Goal: Transaction & Acquisition: Purchase product/service

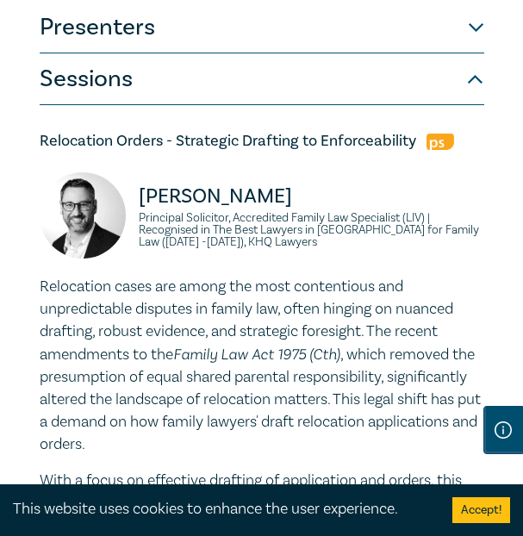
scroll to position [1014, 0]
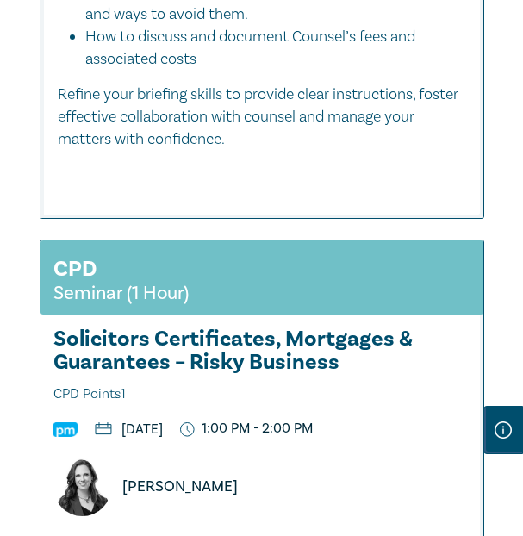
scroll to position [6129, 0]
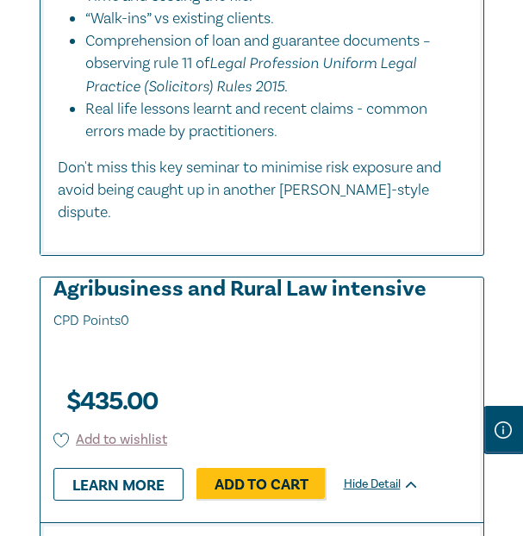
scroll to position [240, 0]
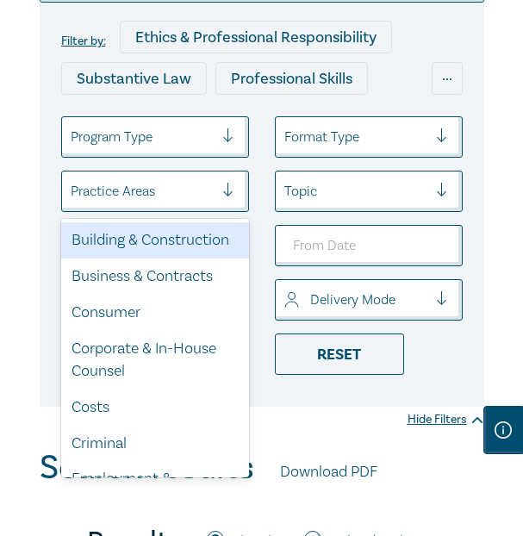
click at [180, 197] on div at bounding box center [142, 191] width 143 height 22
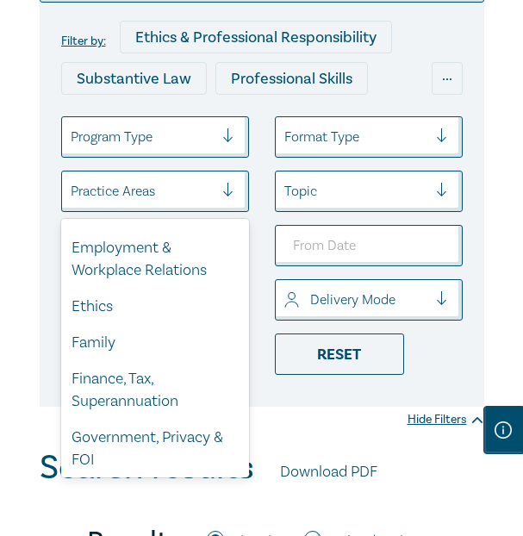
scroll to position [233, 0]
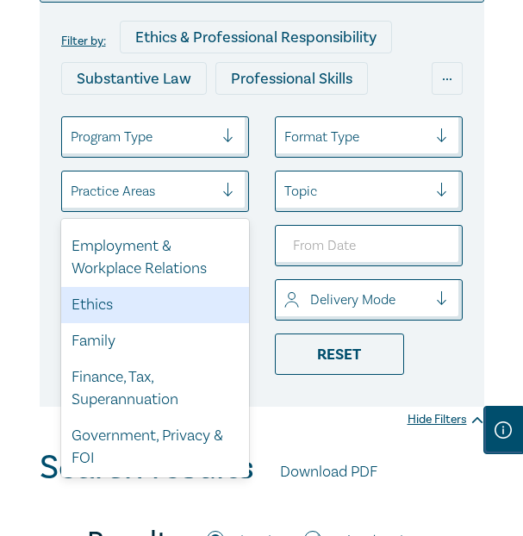
click at [150, 303] on div "Ethics" at bounding box center [155, 305] width 188 height 36
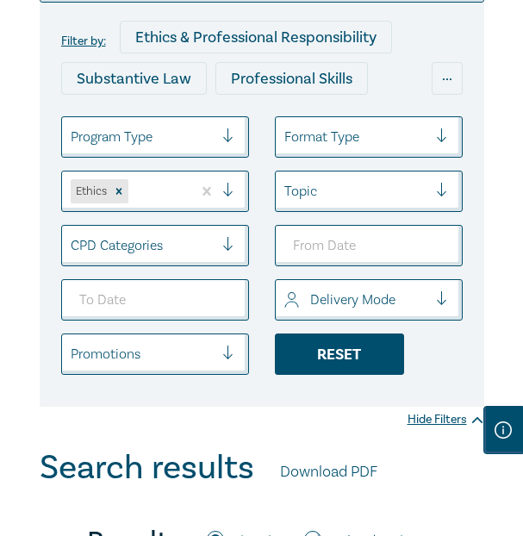
click at [295, 354] on div "Reset" at bounding box center [339, 354] width 129 height 41
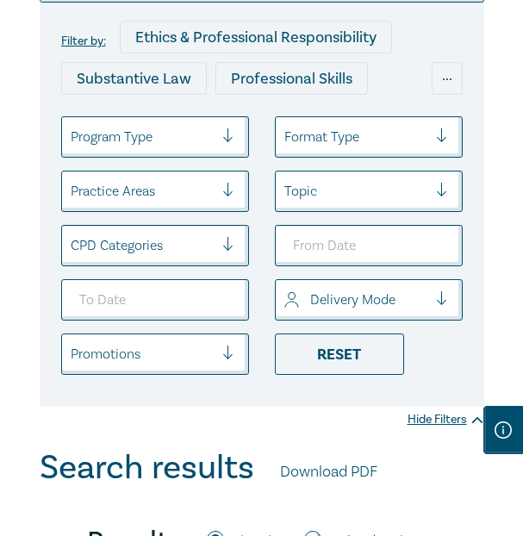
click at [144, 234] on div at bounding box center [142, 245] width 143 height 22
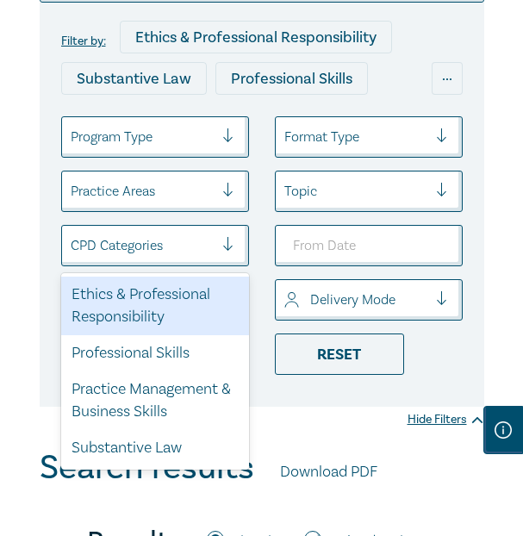
click at [137, 323] on div "Ethics & Professional Responsibility" at bounding box center [155, 306] width 188 height 59
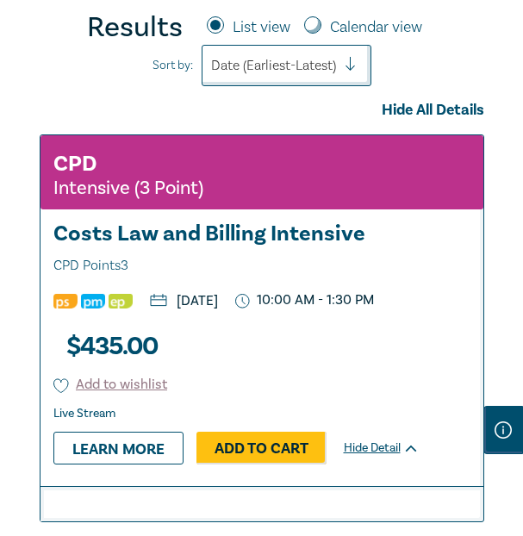
scroll to position [766, 0]
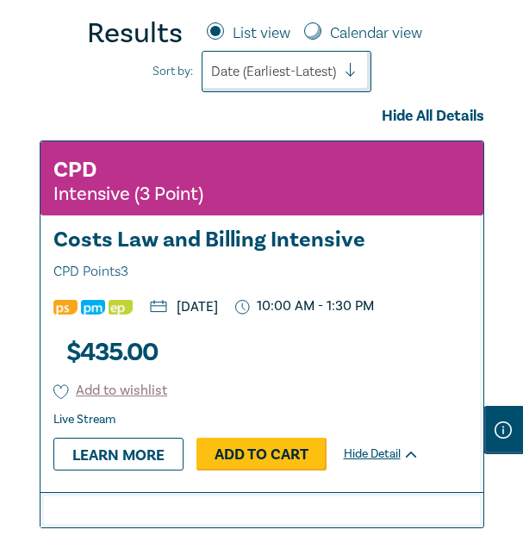
click at [238, 471] on link "Add to Cart" at bounding box center [262, 454] width 130 height 33
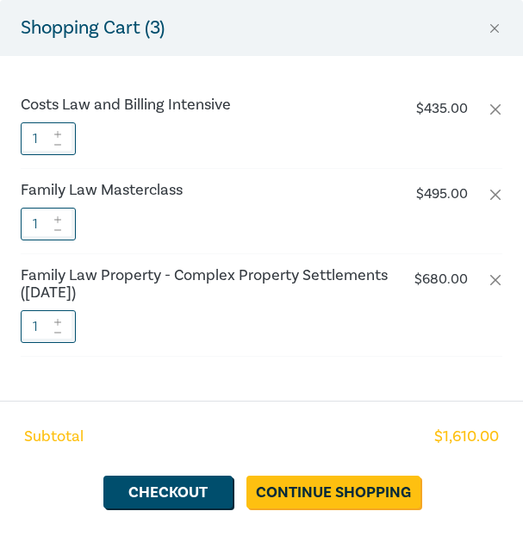
scroll to position [240, 0]
click at [315, 492] on link "Continue Shopping" at bounding box center [334, 492] width 174 height 33
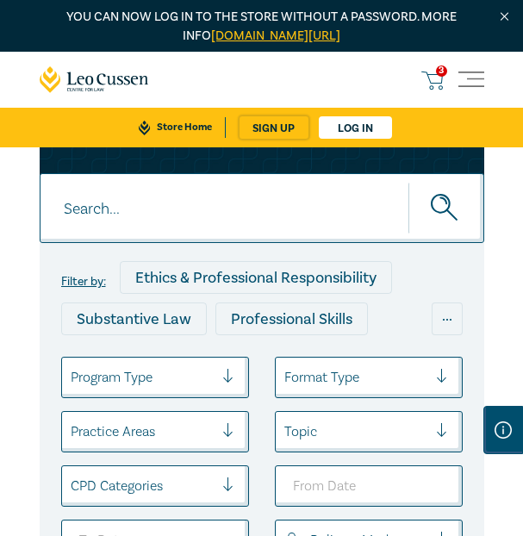
click at [444, 72] on span "3" at bounding box center [441, 71] width 11 height 11
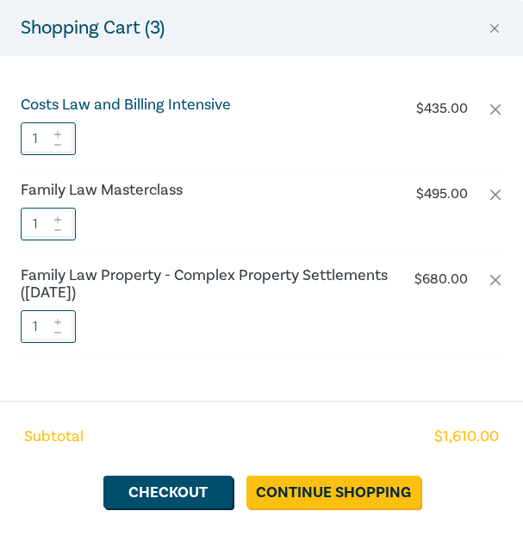
click at [83, 108] on h6 "Costs Law and Billing Intensive" at bounding box center [214, 105] width 387 height 17
click at [83, 105] on h6 "Costs Law and Billing Intensive" at bounding box center [214, 105] width 387 height 17
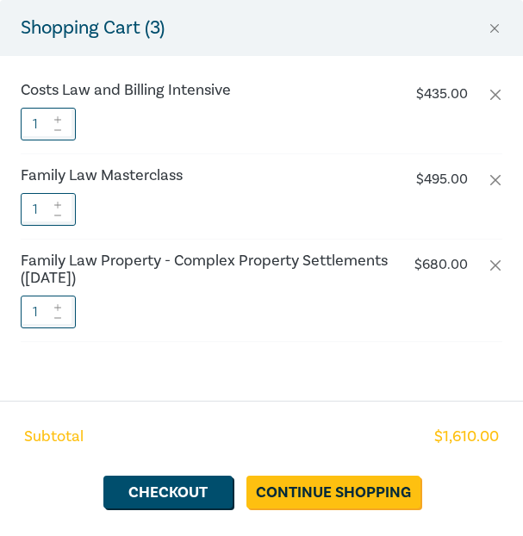
scroll to position [14, 0]
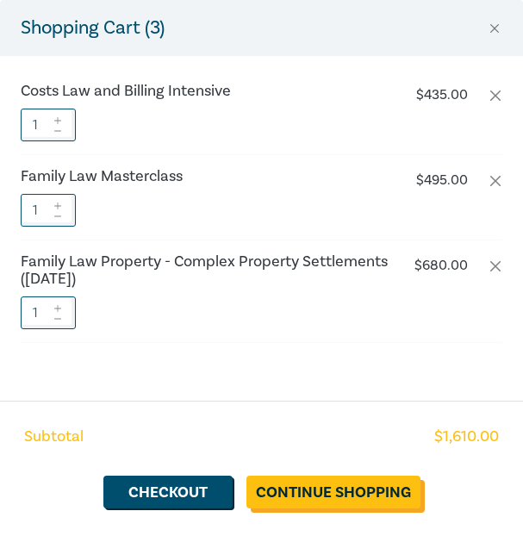
click at [291, 490] on link "Continue Shopping" at bounding box center [334, 492] width 174 height 33
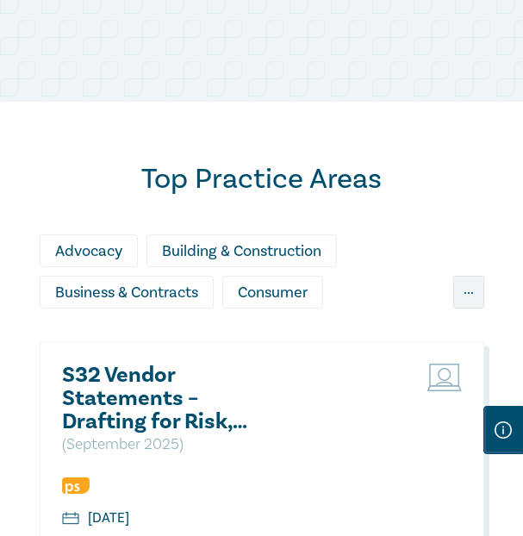
scroll to position [1146, 0]
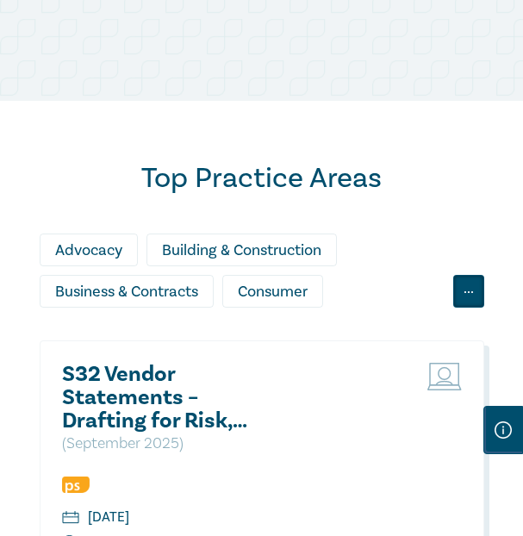
click at [455, 285] on div "..." at bounding box center [468, 291] width 31 height 33
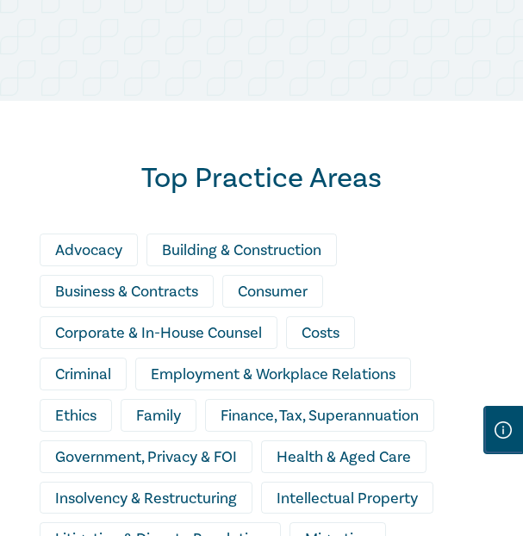
click at [177, 410] on div "Family" at bounding box center [159, 415] width 76 height 33
click at [100, 409] on div "Ethics" at bounding box center [76, 415] width 72 height 33
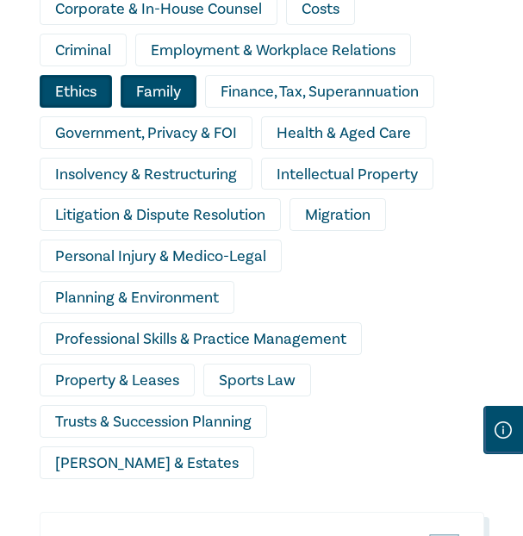
scroll to position [1477, 0]
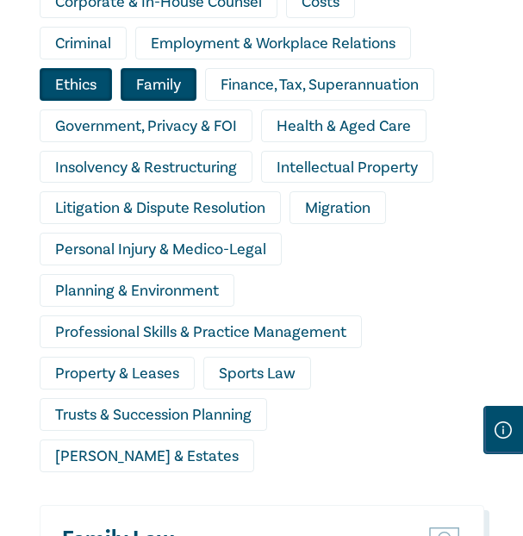
click at [254, 440] on div "Wills & Estates" at bounding box center [147, 456] width 215 height 33
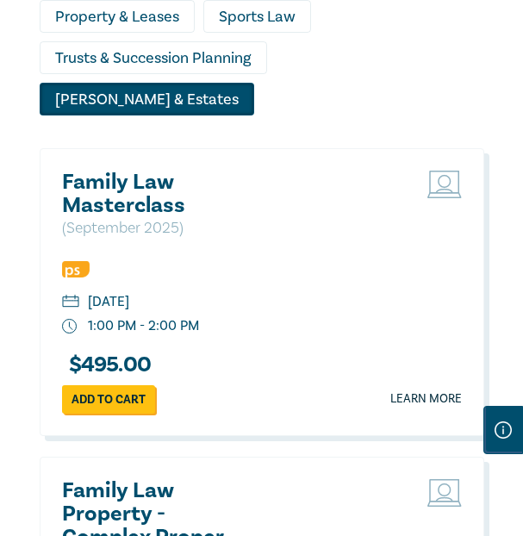
scroll to position [1842, 0]
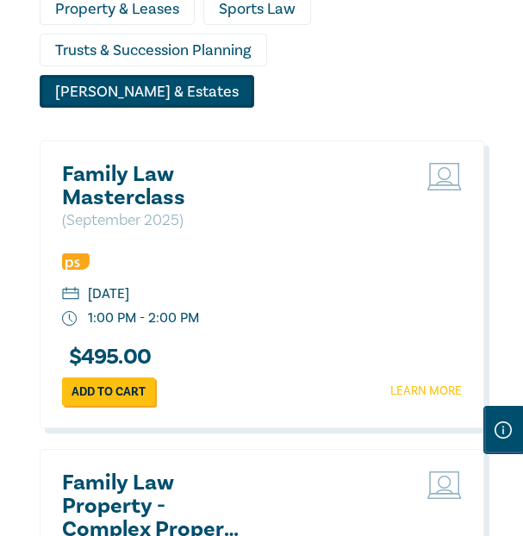
click at [409, 383] on link "Learn more" at bounding box center [426, 391] width 72 height 17
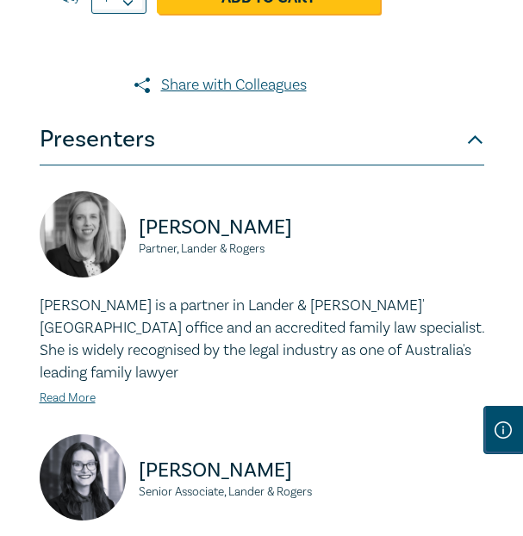
scroll to position [841, 0]
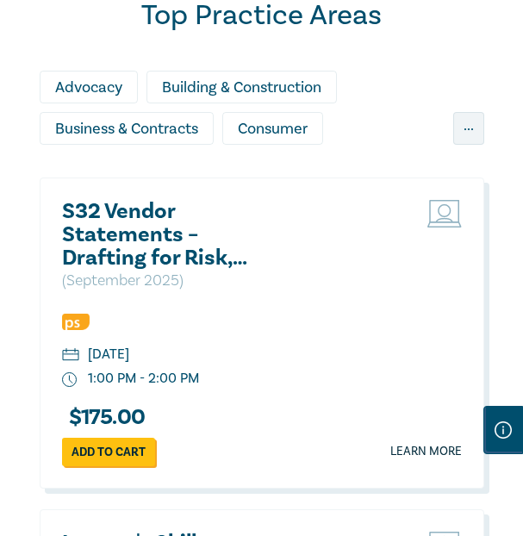
scroll to position [1308, 0]
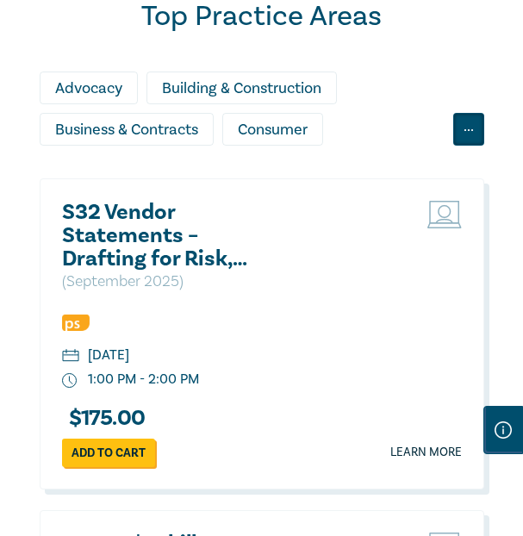
click at [463, 134] on div "..." at bounding box center [468, 129] width 31 height 33
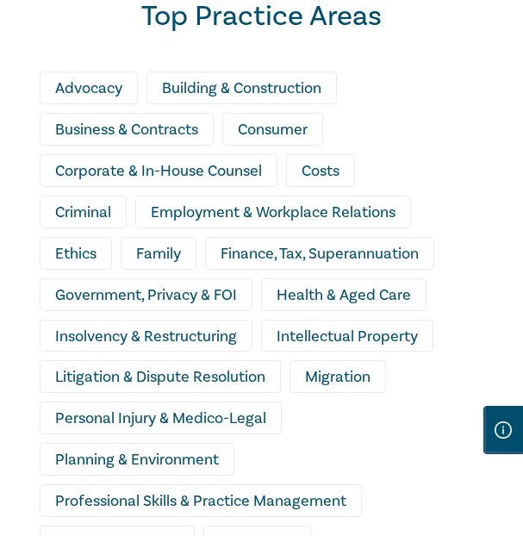
click at [154, 251] on div "Family" at bounding box center [159, 253] width 76 height 33
click at [94, 246] on div "Ethics" at bounding box center [76, 253] width 72 height 33
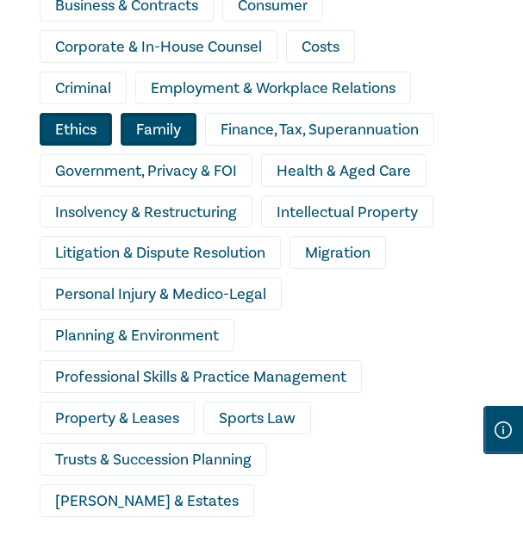
scroll to position [1435, 0]
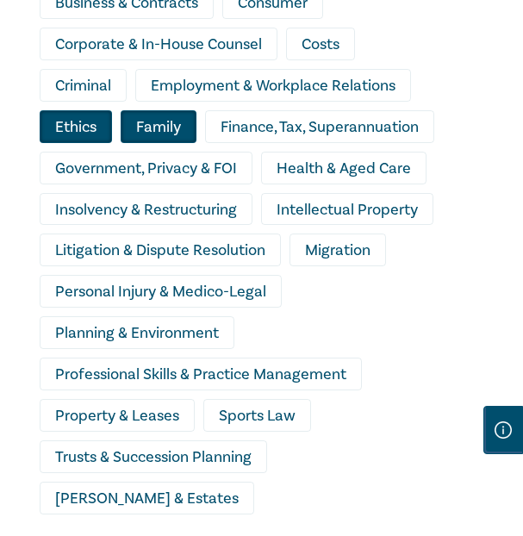
click at [254, 482] on div "Wills & Estates" at bounding box center [147, 498] width 215 height 33
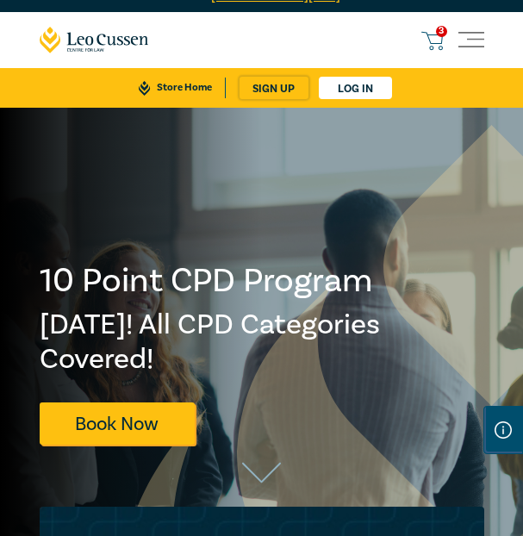
scroll to position [0, 0]
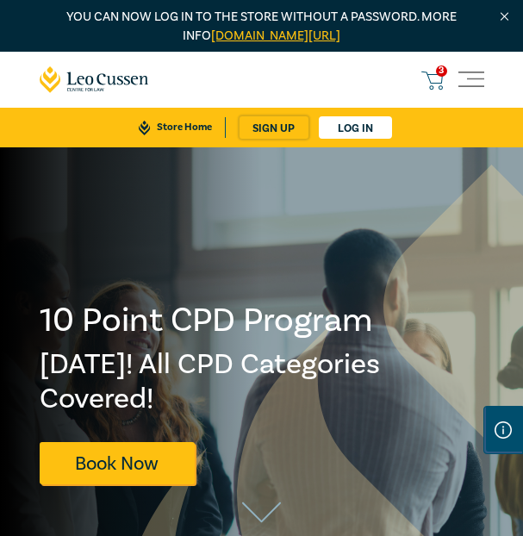
click at [432, 87] on icon at bounding box center [432, 81] width 22 height 22
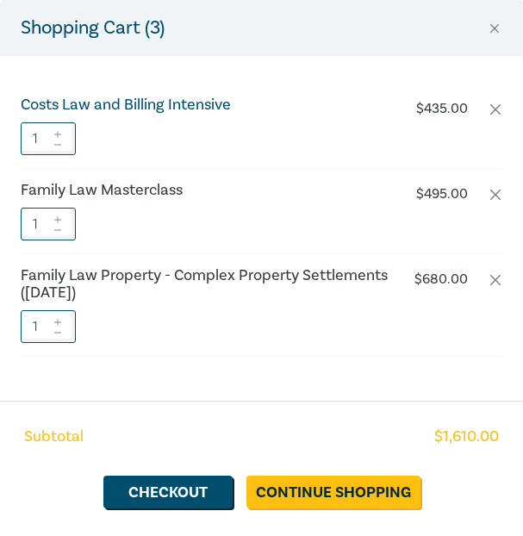
click at [213, 107] on h6 "Costs Law and Billing Intensive" at bounding box center [214, 105] width 387 height 17
click at [157, 105] on h6 "Costs Law and Billing Intensive" at bounding box center [214, 105] width 387 height 17
click at [108, 36] on h5 "Shopping Cart ( 3 )" at bounding box center [93, 28] width 144 height 28
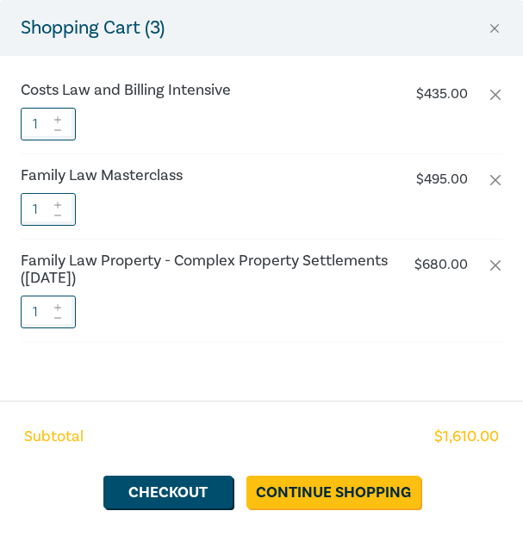
scroll to position [14, 0]
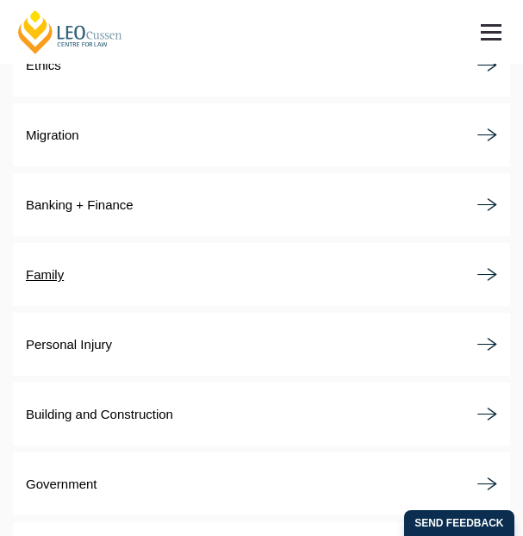
click at [60, 265] on p "Family" at bounding box center [45, 274] width 38 height 18
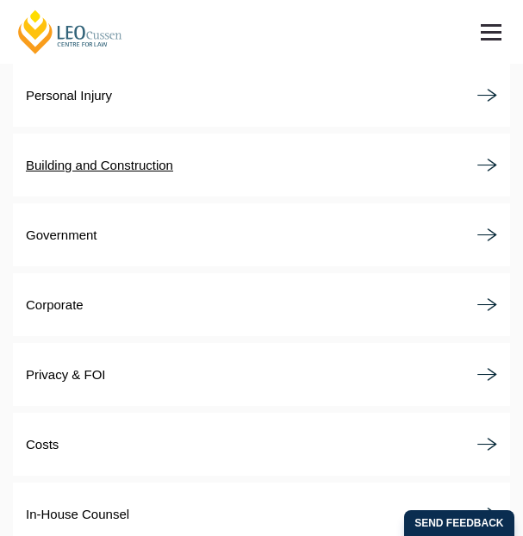
scroll to position [4361, 0]
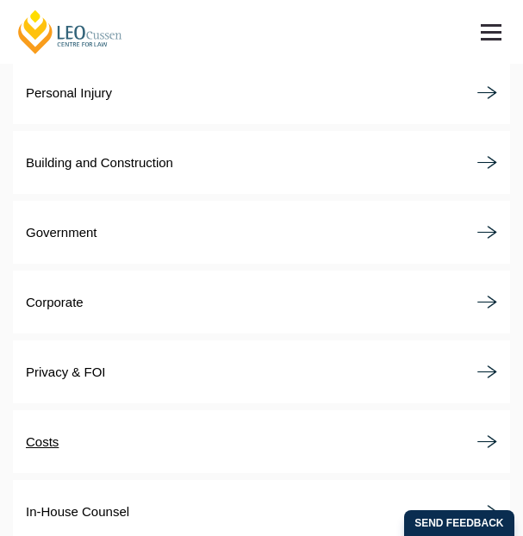
click at [47, 410] on link "Costs" at bounding box center [261, 441] width 497 height 63
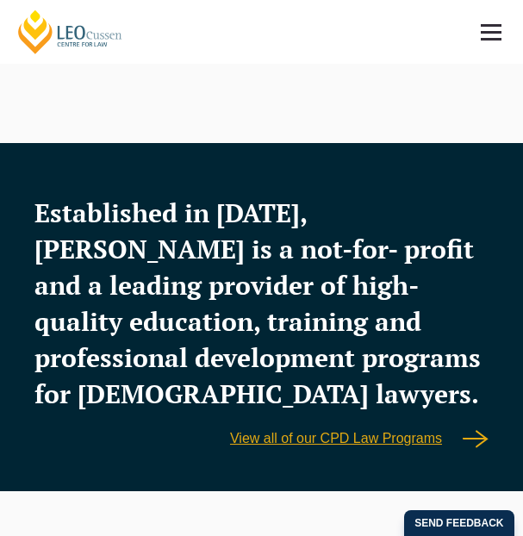
scroll to position [3379, 0]
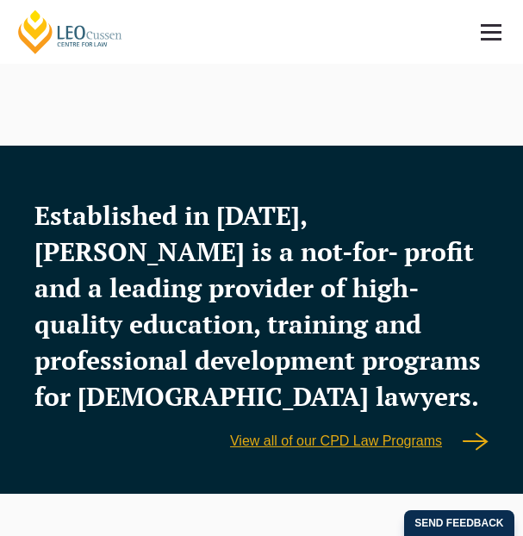
click at [490, 26] on span at bounding box center [491, 25] width 21 height 3
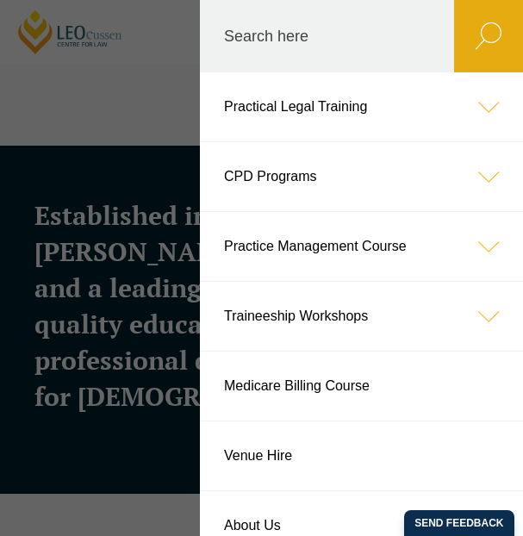
click at [343, 186] on link "CPD Programs" at bounding box center [361, 176] width 323 height 69
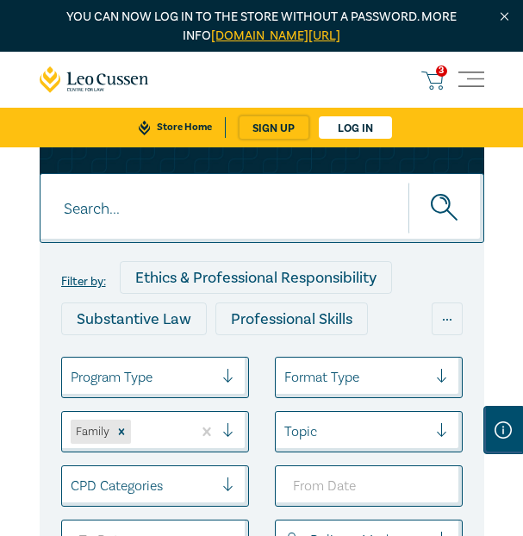
click at [432, 73] on icon at bounding box center [432, 81] width 22 height 22
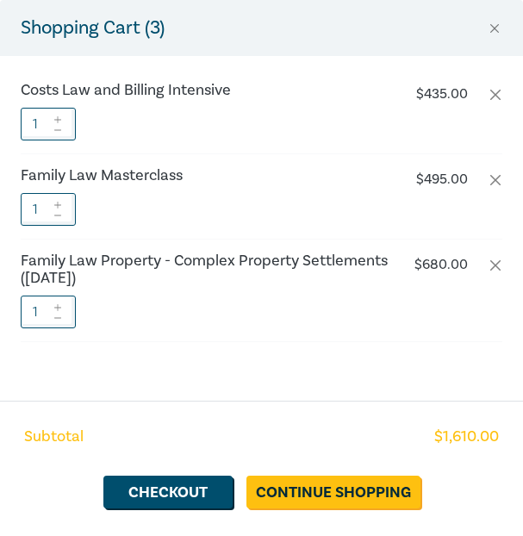
scroll to position [14, 0]
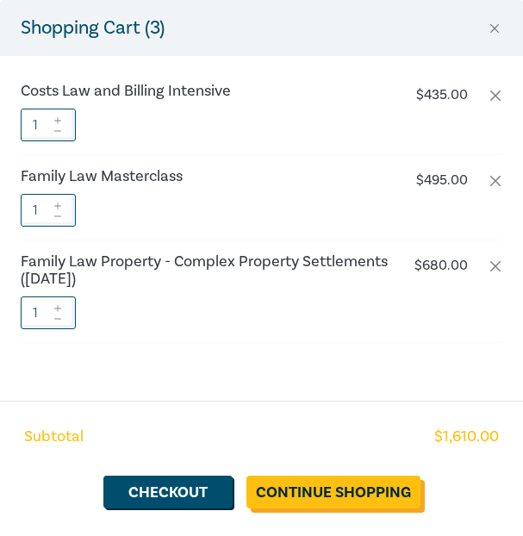
click at [296, 482] on link "Continue Shopping" at bounding box center [334, 492] width 174 height 33
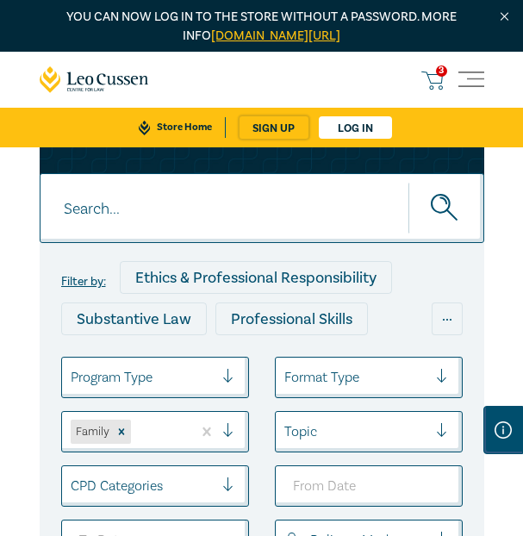
click at [435, 72] on icon at bounding box center [432, 81] width 22 height 22
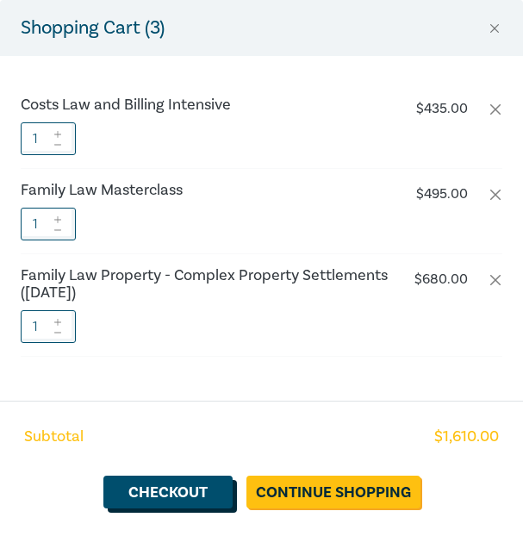
click at [196, 485] on link "Checkout" at bounding box center [167, 492] width 129 height 33
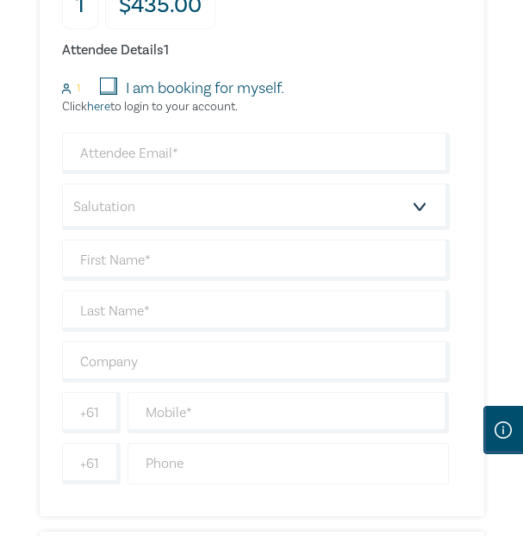
scroll to position [447, 0]
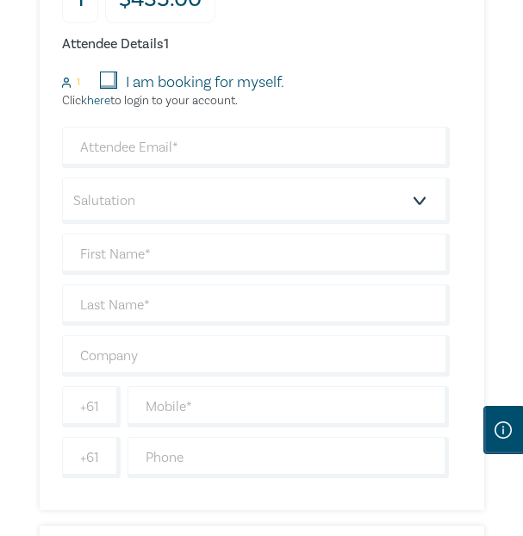
click at [115, 78] on input "I am booking for myself." at bounding box center [108, 80] width 17 height 17
checkbox input "true"
click at [117, 170] on div "Salutation Mr. Mrs. Ms. Miss Dr. Prof. Other +61 +61 Dietary requirement Vegeta…" at bounding box center [256, 303] width 388 height 352
click at [120, 136] on input "email" at bounding box center [256, 147] width 388 height 41
type input "H"
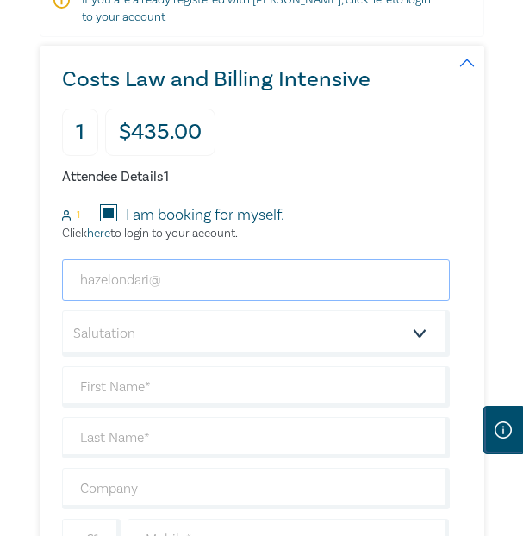
scroll to position [320, 0]
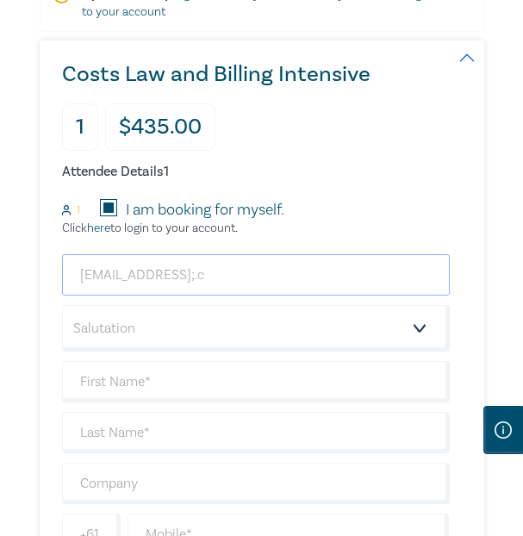
type input "hazelondari@gmail;."
drag, startPoint x: 214, startPoint y: 265, endPoint x: -134, endPoint y: 271, distance: 348.3
click at [144, 275] on input "email" at bounding box center [256, 274] width 388 height 41
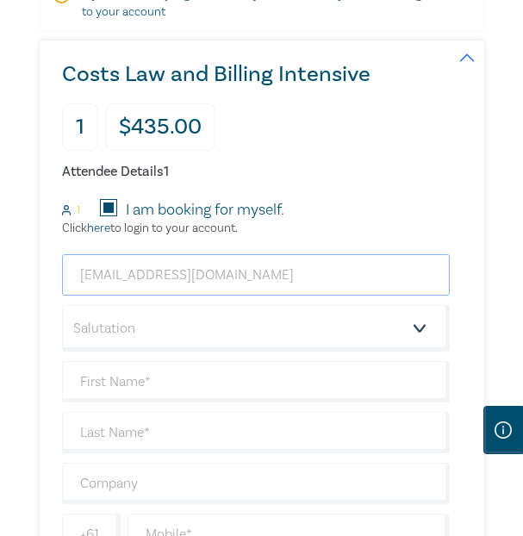
type input "hazelondari@gmail.com"
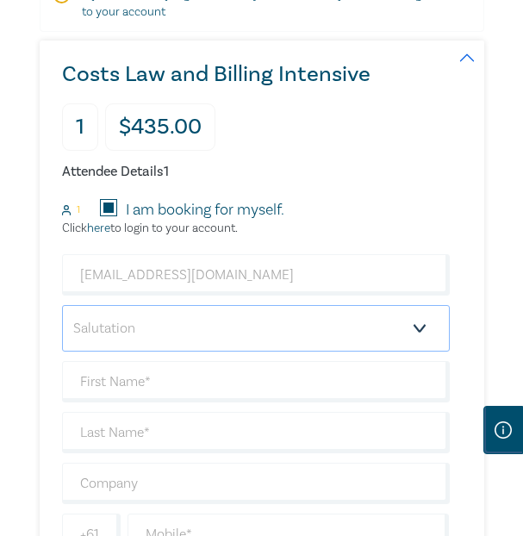
select select "Ms."
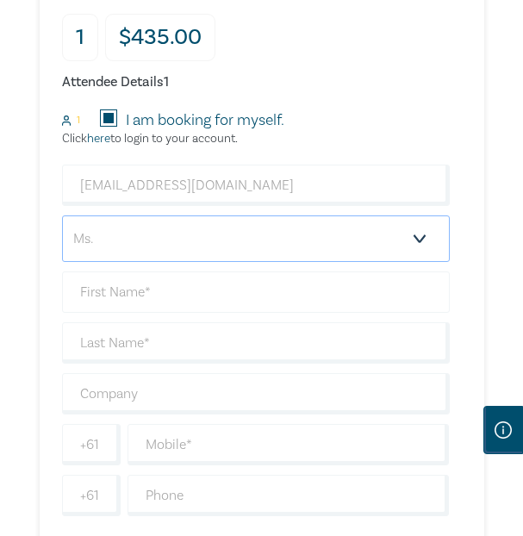
scroll to position [412, 0]
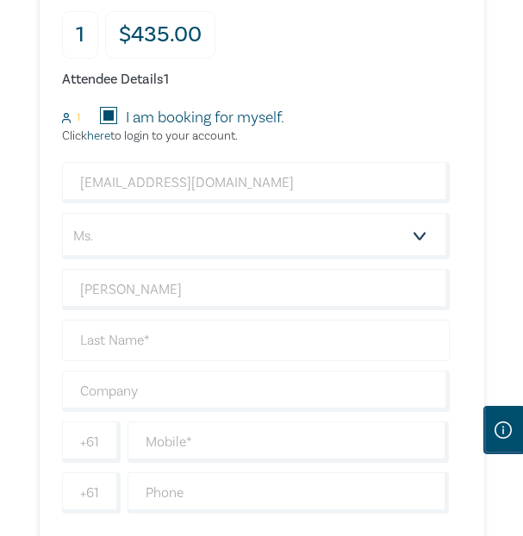
type input "Hazel"
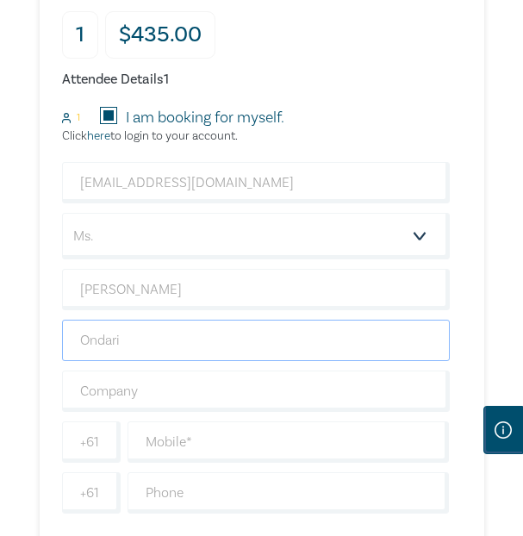
type input "Ondari"
click at [40, 380] on div "Costs Law and Billing Intensive 1 $ 435.00 Attendee Details 1 1 I am booking fo…" at bounding box center [245, 246] width 410 height 597
click at [147, 361] on div "hazelondari@gmail.com Salutation Mr. Mrs. Ms. Miss Dr. Prof. Other Hazel Ondari…" at bounding box center [256, 338] width 388 height 352
click at [237, 203] on div "hazelondari@gmail.com Salutation Mr. Mrs. Ms. Miss Dr. Prof. Other Hazel Ondari…" at bounding box center [256, 338] width 388 height 352
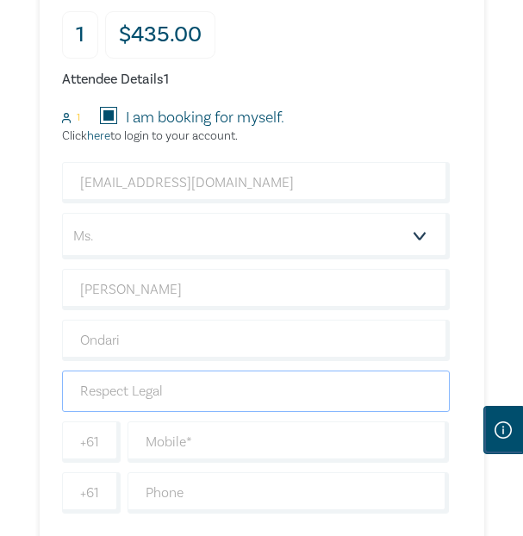
type input "Respect Legal"
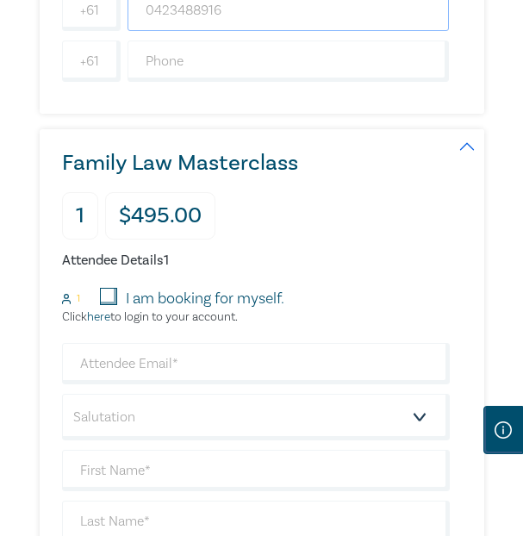
scroll to position [847, 0]
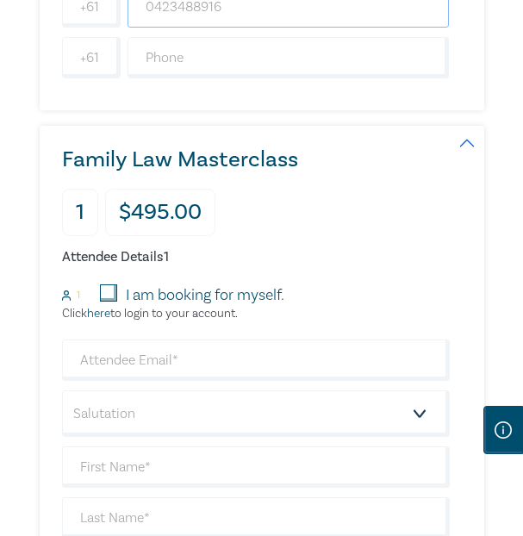
type input "0423488916"
click at [110, 290] on input "I am booking for myself." at bounding box center [108, 292] width 17 height 17
checkbox input "true"
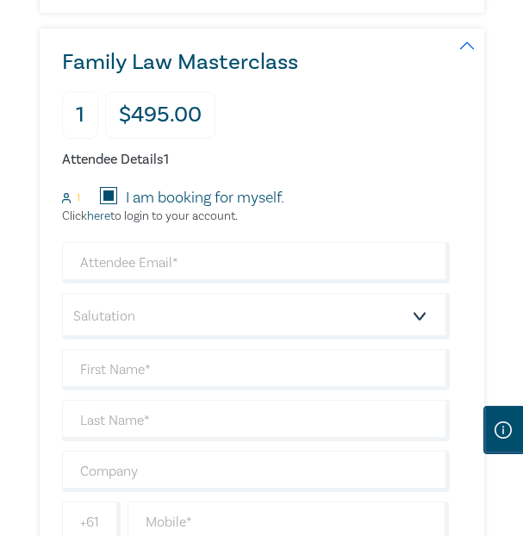
scroll to position [947, 0]
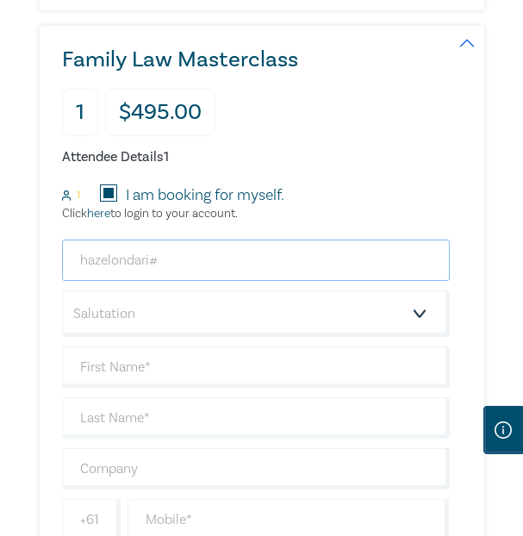
click at [201, 262] on input "hazelondari#" at bounding box center [256, 260] width 388 height 41
type input "hazelondari@gmail.com"
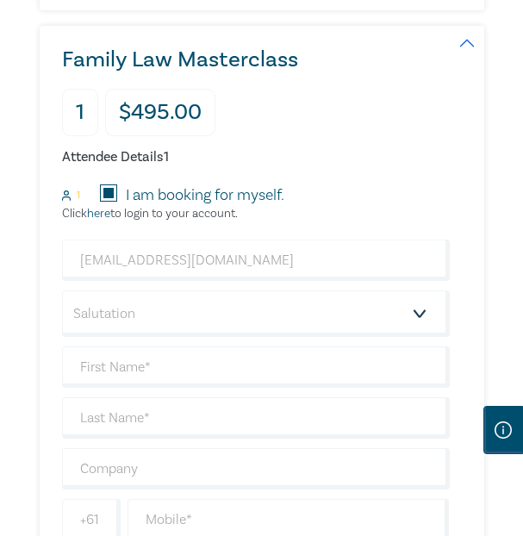
click at [211, 288] on div "hazelondari@gmail.com Salutation Mr. Mrs. Ms. Miss Dr. Prof. Other +61 +61 Diet…" at bounding box center [256, 416] width 388 height 352
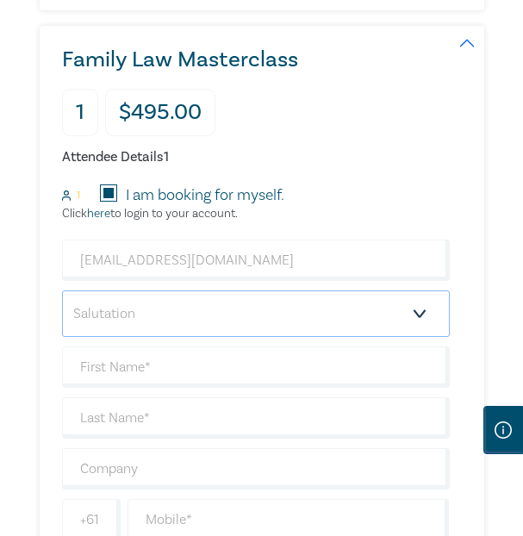
select select "Ms."
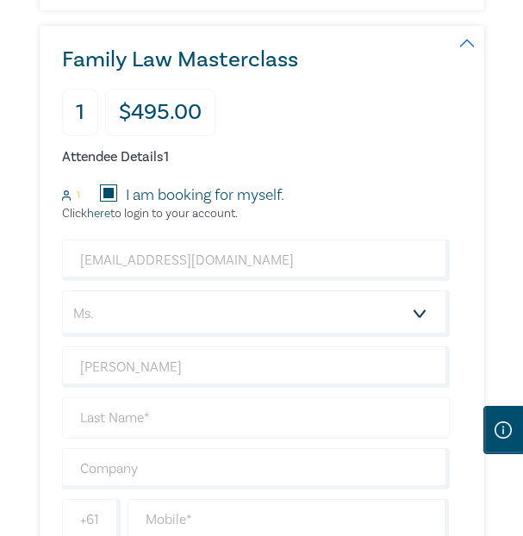
type input "Hazel"
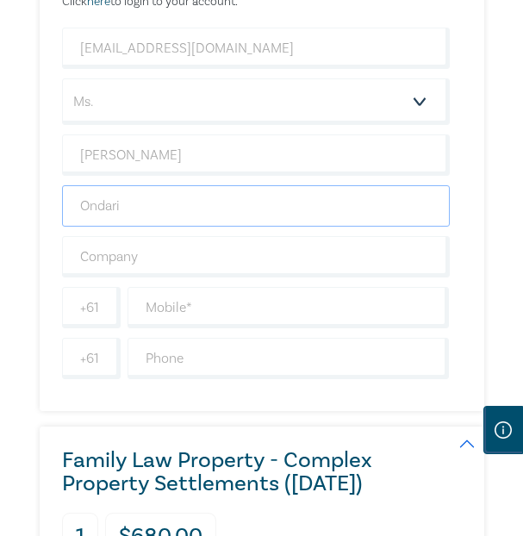
scroll to position [1165, 0]
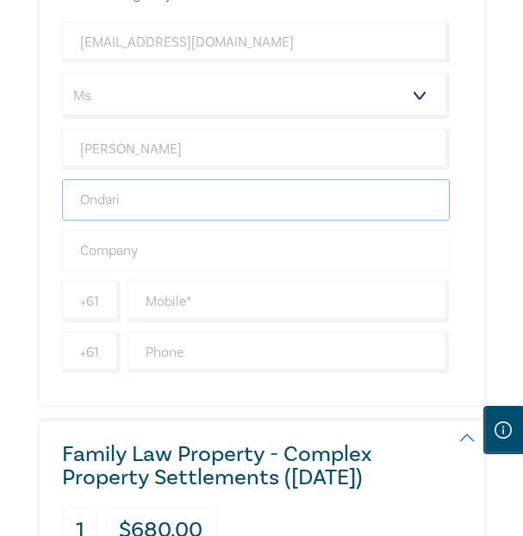
type input "Ondari"
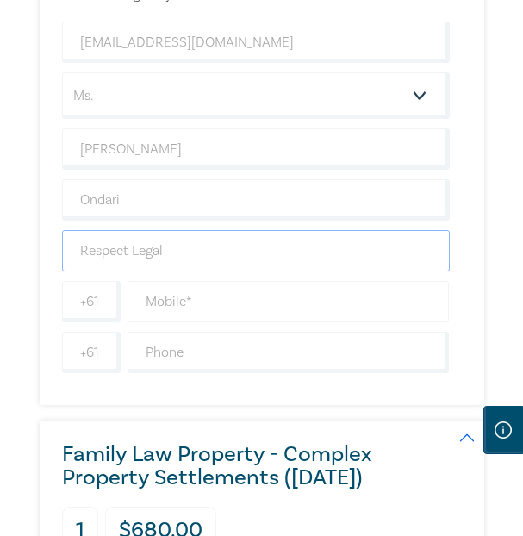
type input "Respect Legal"
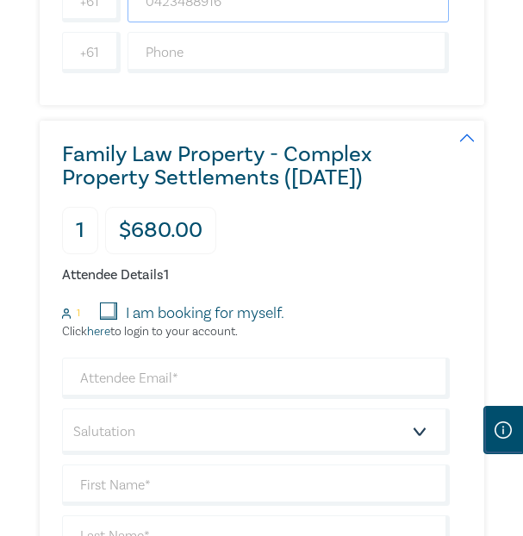
scroll to position [1492, 0]
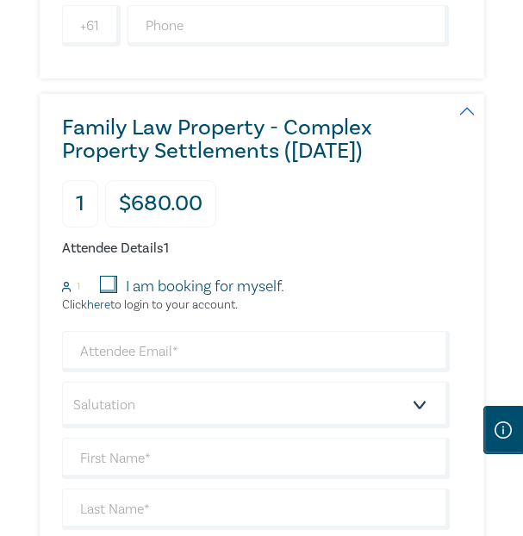
type input "0423488916"
click at [110, 283] on input "I am booking for myself." at bounding box center [108, 284] width 17 height 17
checkbox input "true"
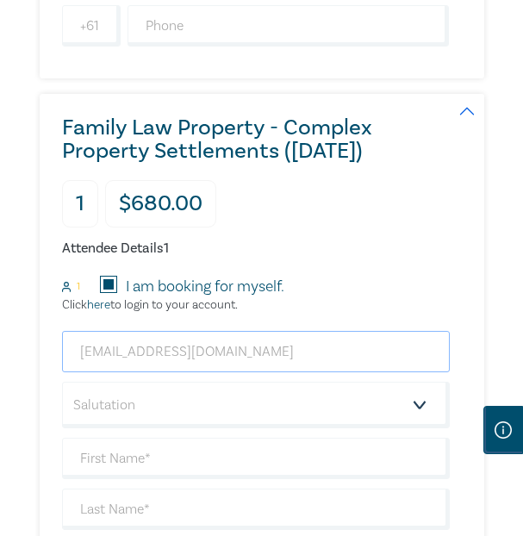
type input "hazelondari@gmail.com"
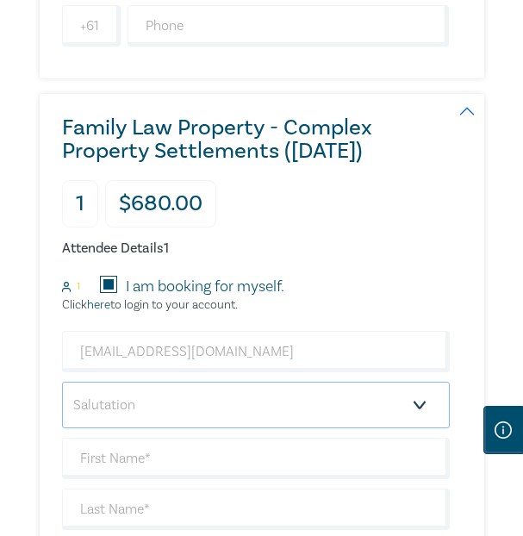
select select "Ms."
type input "Hazel"
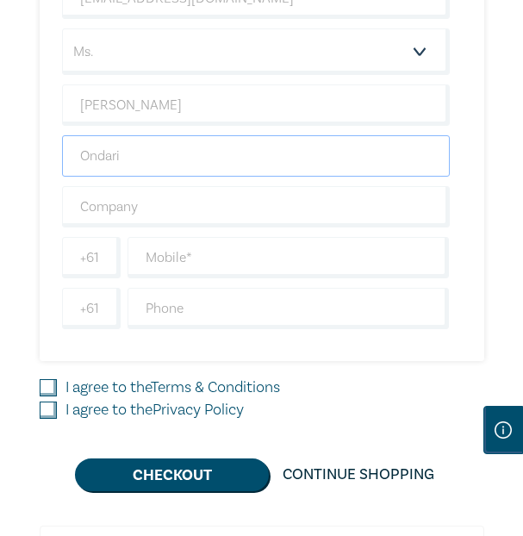
scroll to position [1844, 0]
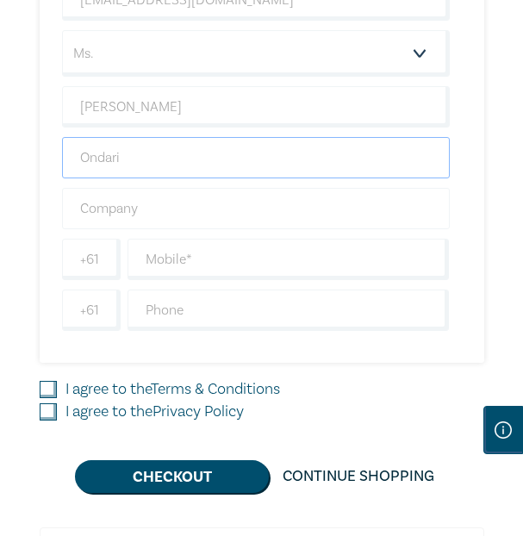
type input "Ondari"
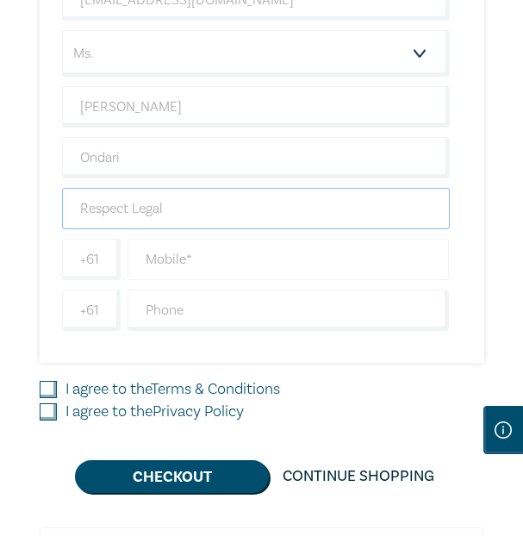
type input "Respect Legal"
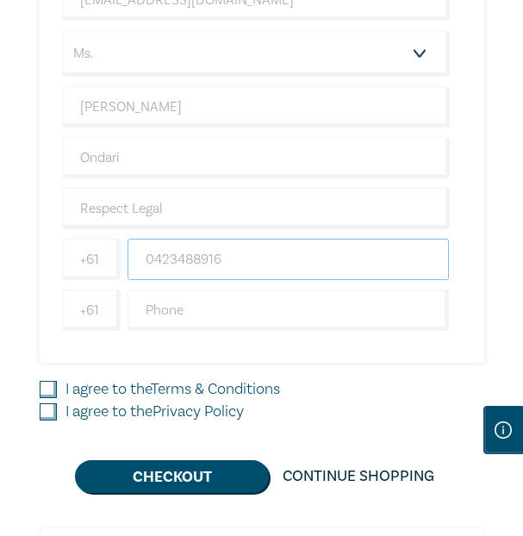
type input "0423488916"
click at [47, 388] on input "I agree to the Terms & Conditions" at bounding box center [48, 389] width 17 height 17
checkbox input "true"
click at [44, 416] on input "I agree to the Privacy Policy" at bounding box center [48, 411] width 17 height 17
checkbox input "true"
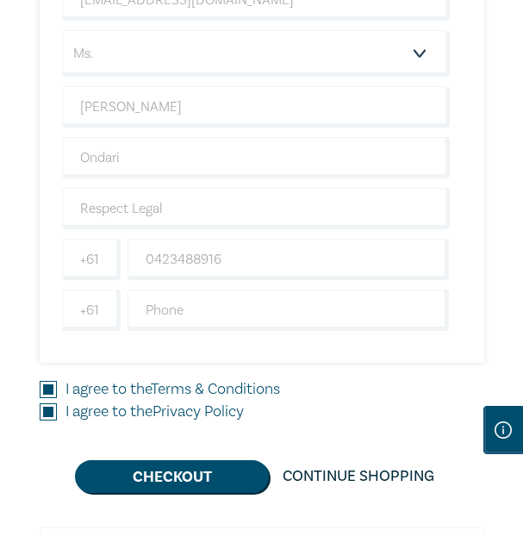
click at [132, 465] on button "Checkout" at bounding box center [172, 476] width 194 height 33
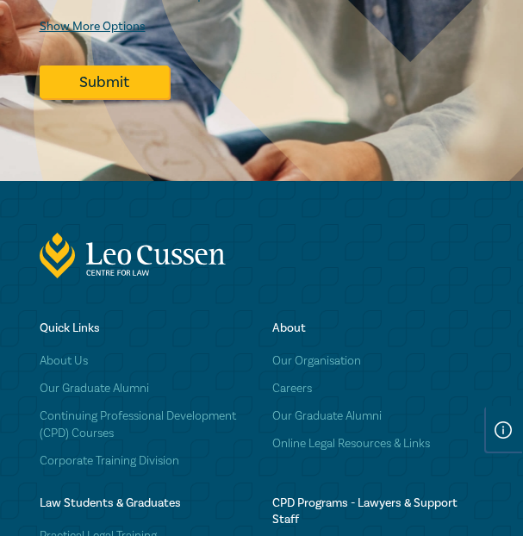
scroll to position [1001, 0]
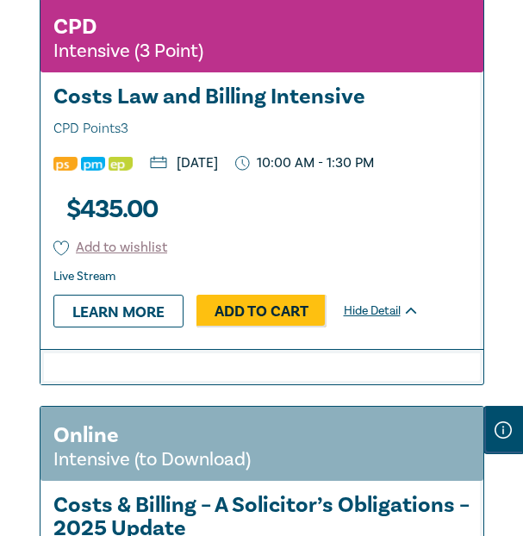
scroll to position [1931, 0]
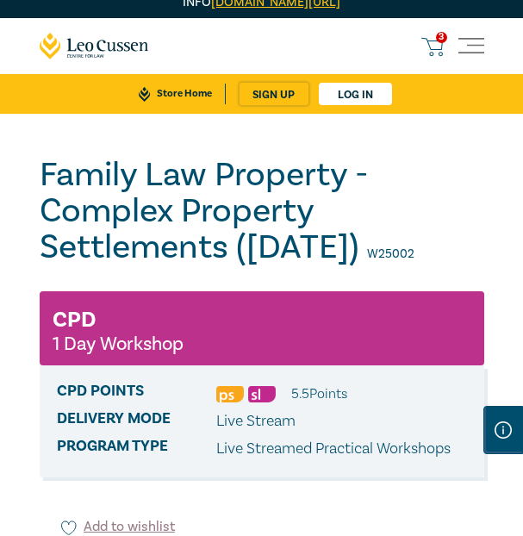
scroll to position [30, 0]
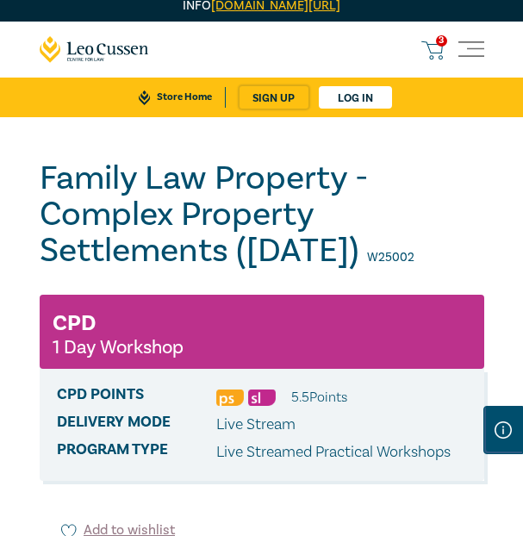
click at [443, 37] on span "3" at bounding box center [441, 40] width 11 height 11
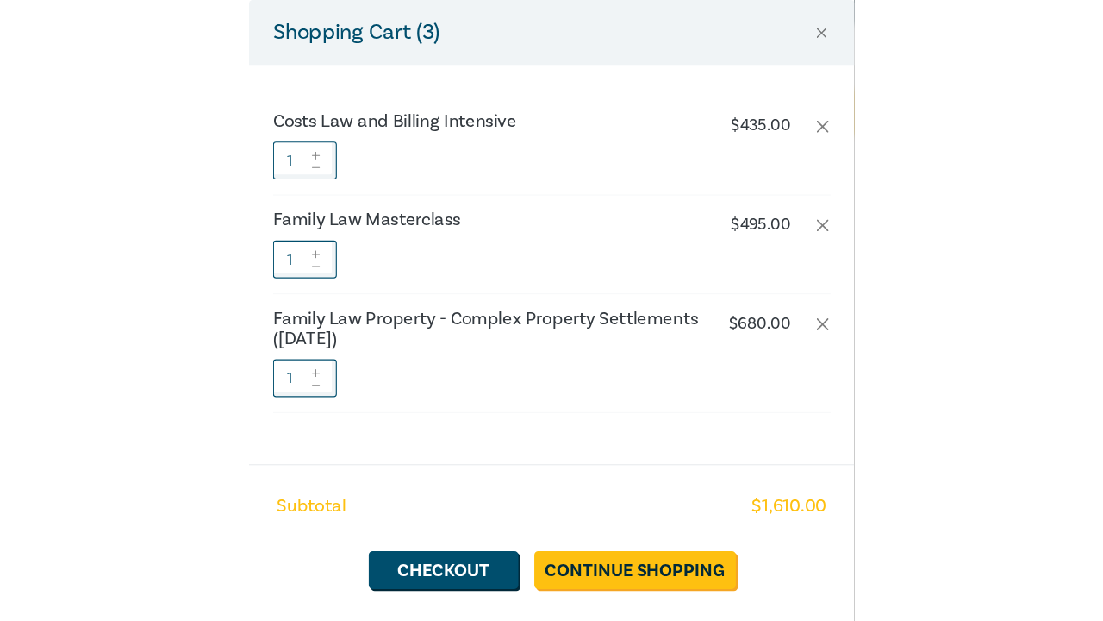
scroll to position [14, 0]
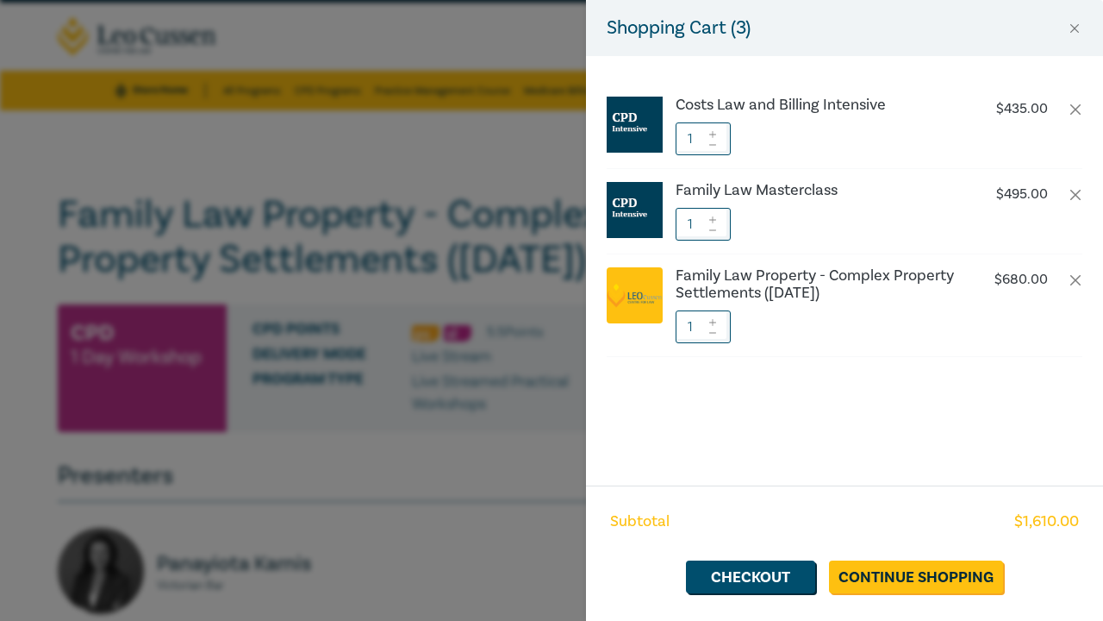
click at [305, 164] on div "Shopping Cart ( 3 ) Costs Law and Billing Intensive $ 435.00 1 Family Law Maste…" at bounding box center [551, 310] width 1103 height 621
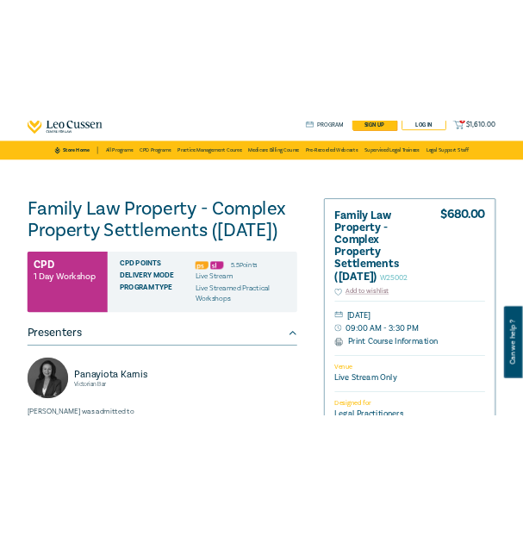
scroll to position [46, 0]
